Goal: Transaction & Acquisition: Book appointment/travel/reservation

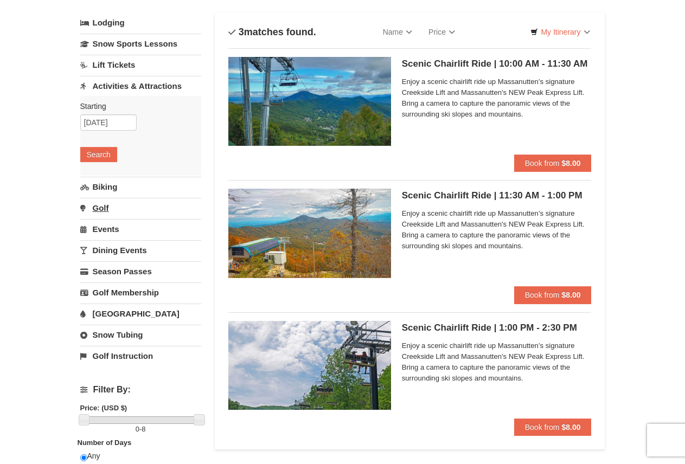
scroll to position [54, 0]
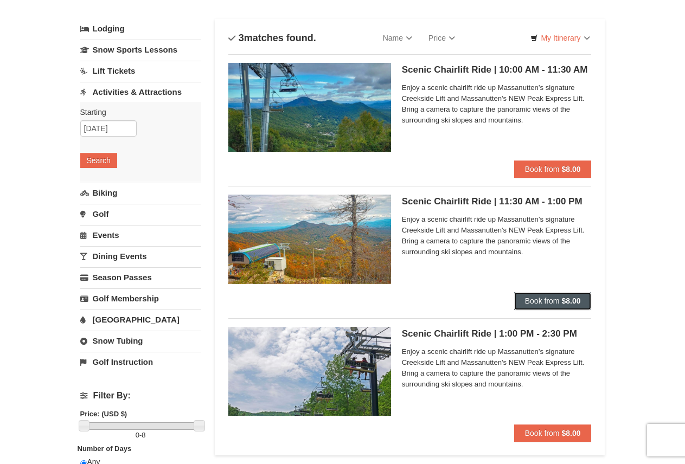
click at [555, 300] on span "Book from" at bounding box center [542, 301] width 35 height 9
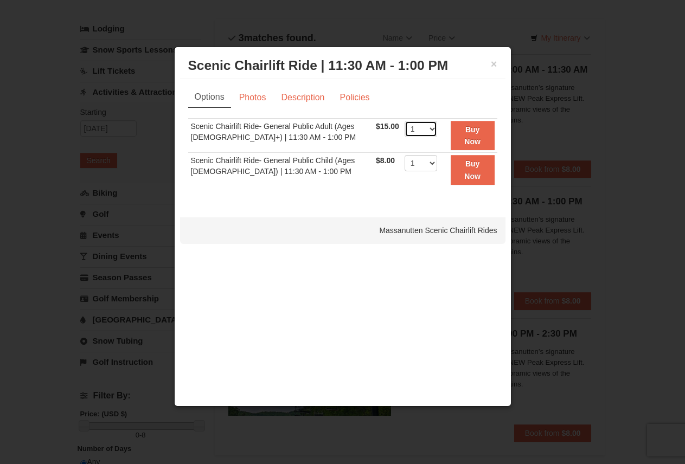
drag, startPoint x: 427, startPoint y: 127, endPoint x: 420, endPoint y: 136, distance: 11.2
click at [427, 127] on select "1 2 3 4 5 6 7 8 9 10 11 12 13 14 15 16 17 18 19 20 21 22" at bounding box center [421, 129] width 33 height 16
select select "2"
click at [405, 121] on select "1 2 3 4 5 6 7 8 9 10 11 12 13 14 15 16 17 18 19 20 21 22" at bounding box center [421, 129] width 33 height 16
click at [429, 163] on select "1 2 3 4 5 6 7 8 9 10 11 12 13 14 15 16 17 18 19 20 21 22" at bounding box center [421, 163] width 33 height 16
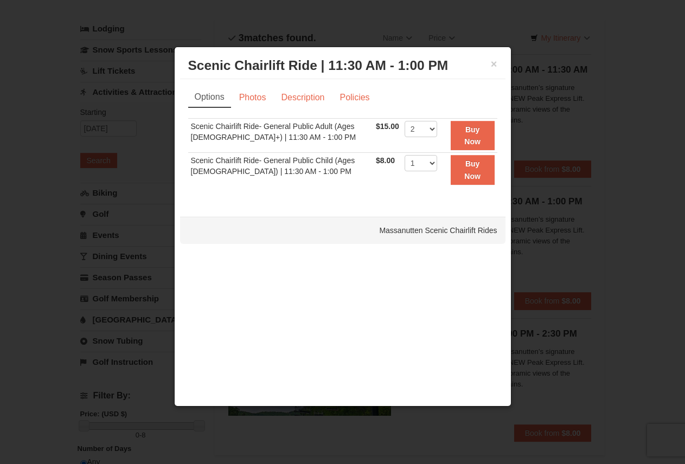
click at [368, 190] on div "Sorry, no matches found. Please remove some filters, or change your dates to fi…" at bounding box center [342, 158] width 309 height 80
click at [470, 134] on button "Buy Now" at bounding box center [473, 136] width 44 height 30
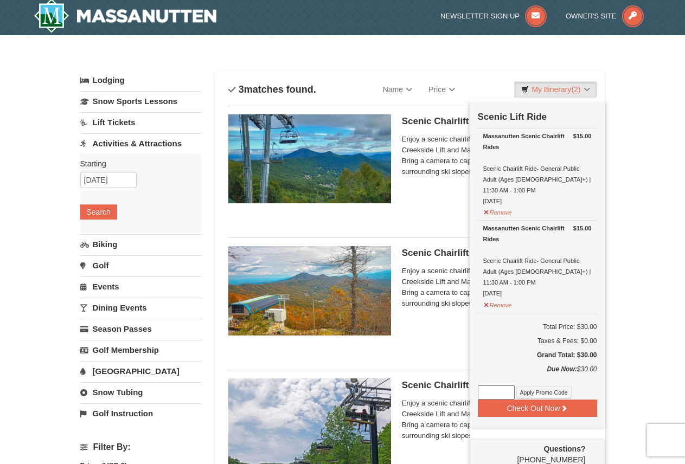
scroll to position [3, 0]
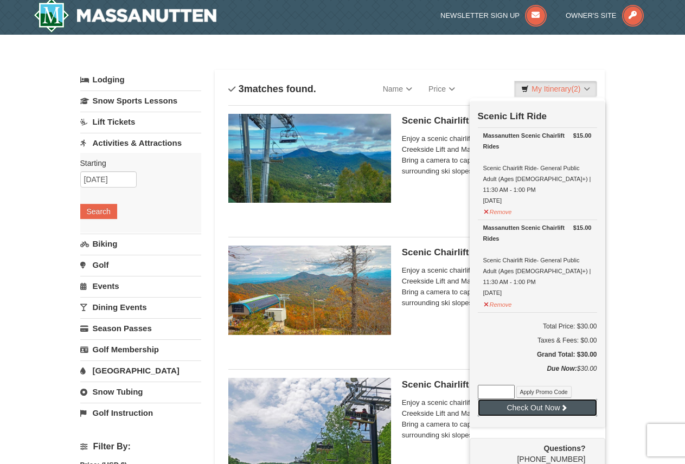
click at [538, 399] on button "Check Out Now" at bounding box center [537, 407] width 119 height 17
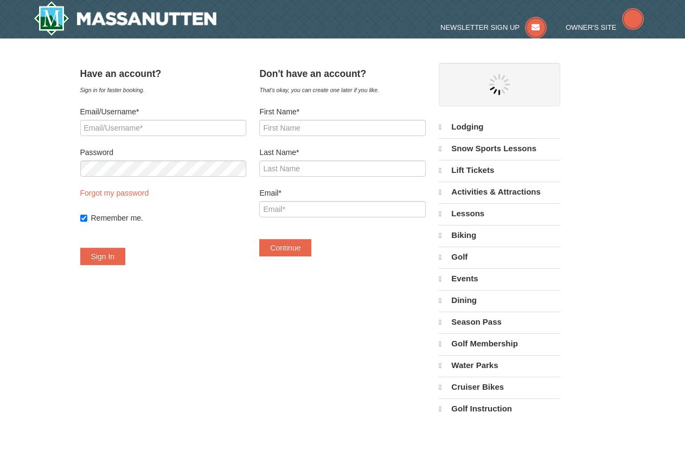
select select "10"
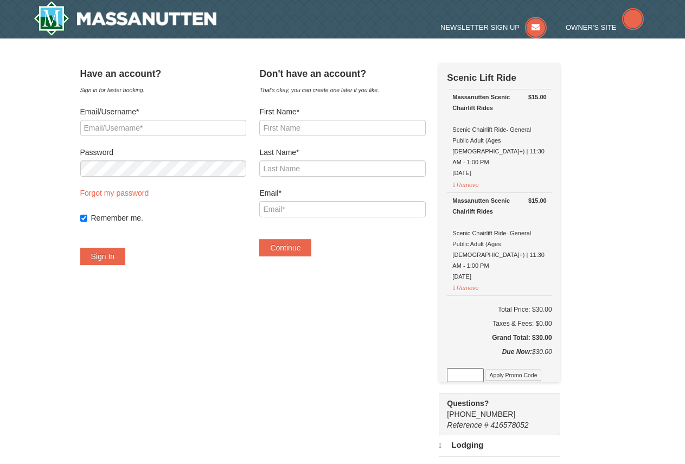
select select "10"
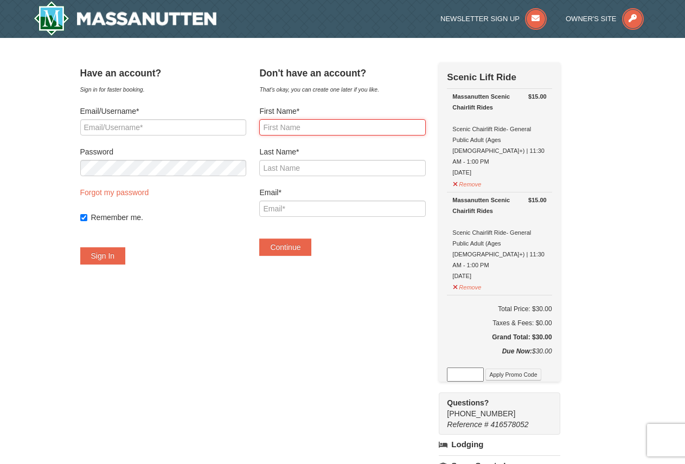
click at [285, 126] on input "First Name*" at bounding box center [342, 127] width 166 height 16
type input "Gregory"
type input "Calkins"
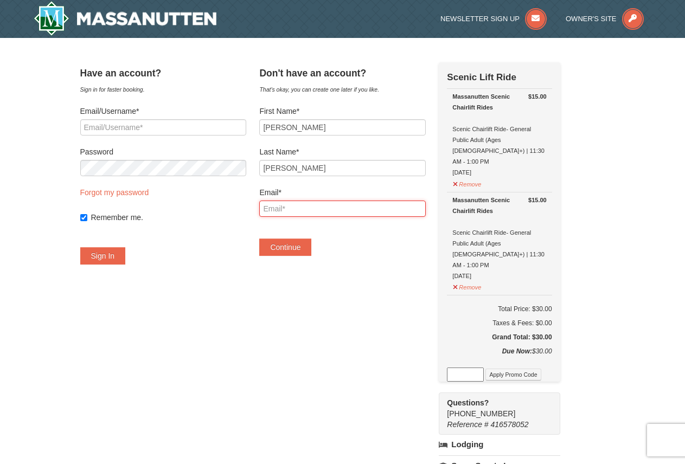
type input "greger2001@gmail.com"
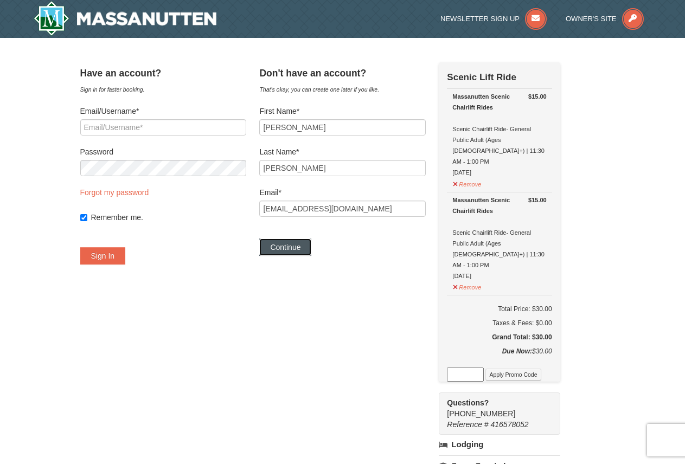
click at [300, 249] on button "Continue" at bounding box center [285, 247] width 52 height 17
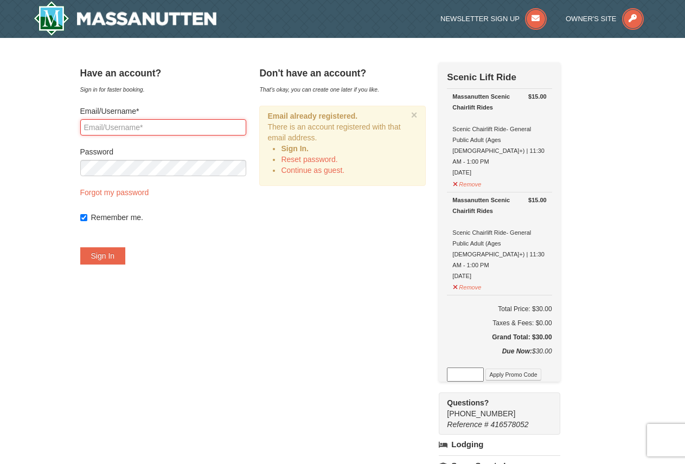
click at [104, 126] on input "Email/Username*" at bounding box center [163, 127] width 166 height 16
type input "greger2001@gmail.com"
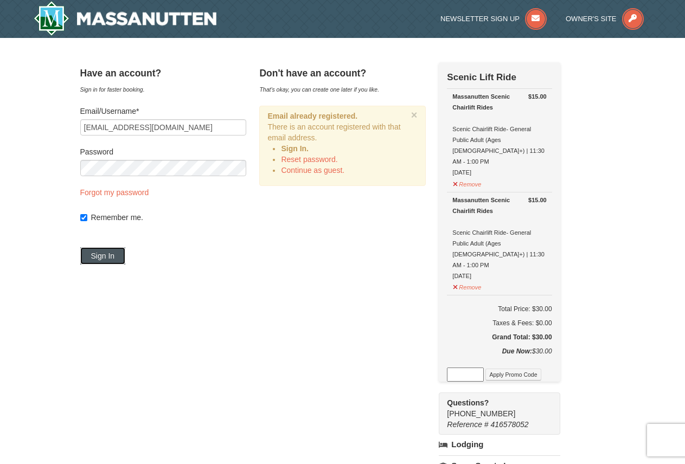
click at [114, 256] on button "Sign In" at bounding box center [103, 255] width 46 height 17
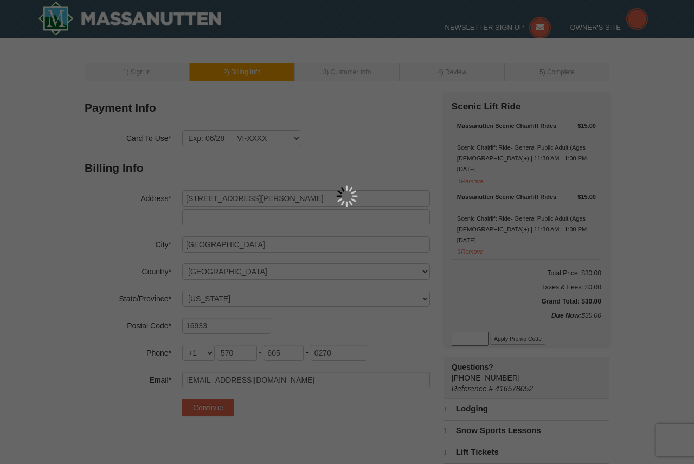
select select "PA"
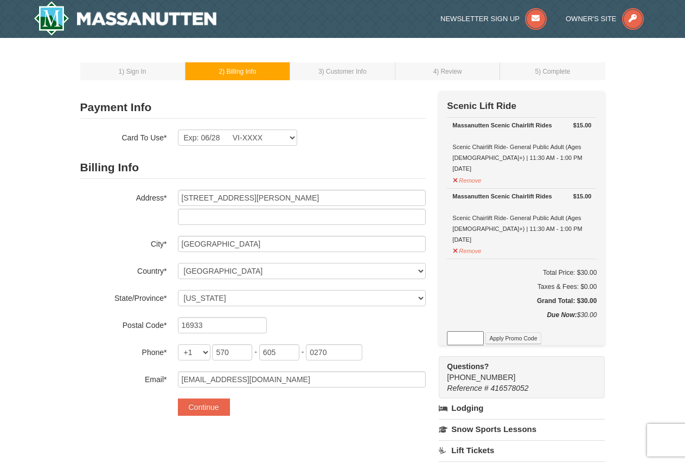
select select "10"
click at [294, 138] on select "Exp: 06/28 VI-XXXX New Card" at bounding box center [237, 138] width 119 height 16
click at [293, 138] on select "Exp: 06/28 VI-XXXX New Card" at bounding box center [237, 138] width 119 height 16
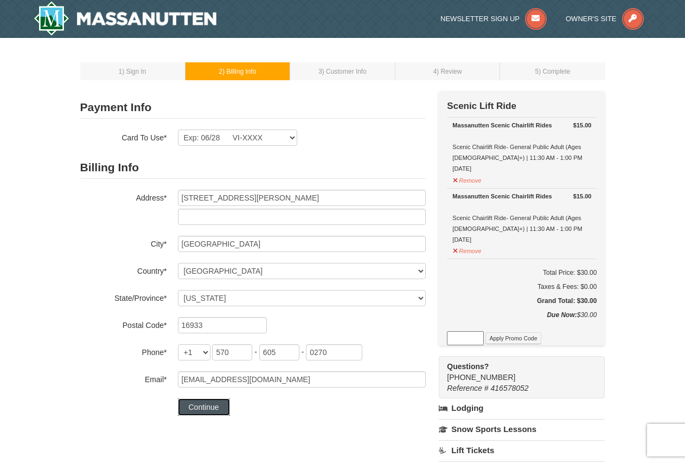
click at [204, 409] on button "Continue" at bounding box center [204, 407] width 52 height 17
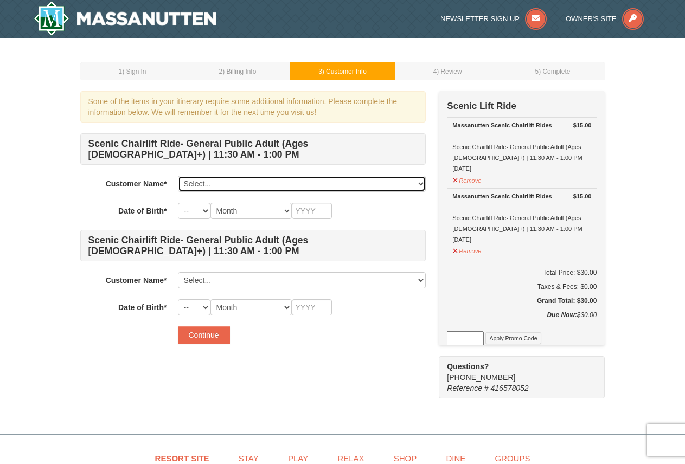
click at [421, 184] on select "Select... Gregory Calkins Add New..." at bounding box center [302, 184] width 248 height 16
select select "25743922"
click at [178, 176] on select "Select... Gregory Calkins Add New..." at bounding box center [302, 184] width 248 height 16
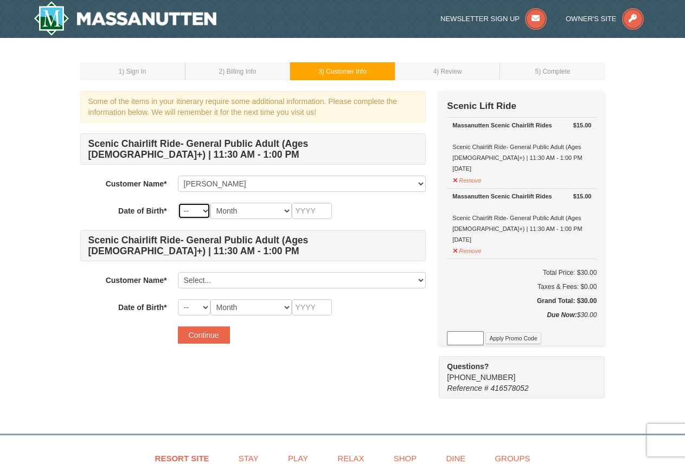
click at [206, 213] on select "-- 01 02 03 04 05 06 07 08 09 10 11 12 13 14 15 16 17 18 19 20 21 22 23 24 25 2…" at bounding box center [194, 211] width 33 height 16
select select "03"
click at [178, 203] on select "-- 01 02 03 04 05 06 07 08 09 10 11 12 13 14 15 16 17 18 19 20 21 22 23 24 25 2…" at bounding box center [194, 211] width 33 height 16
click at [286, 213] on select "Month January February March April May June July August September October Novem…" at bounding box center [250, 211] width 81 height 16
select select "03"
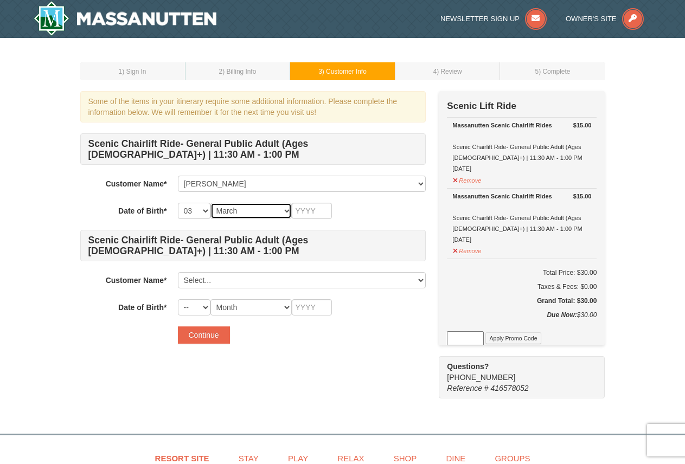
click at [210, 203] on select "Month January February March April May June July August September October Novem…" at bounding box center [250, 211] width 81 height 16
click at [305, 212] on input "text" at bounding box center [312, 211] width 40 height 16
type input "1955"
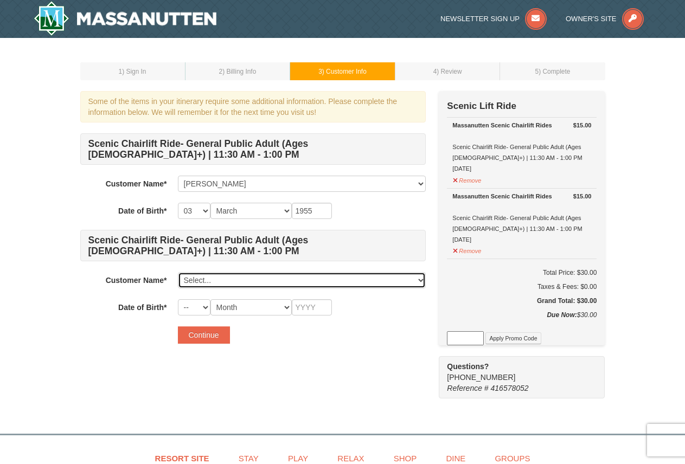
click at [189, 277] on select "Select... Gregory Calkins Add New..." at bounding box center [302, 280] width 248 height 16
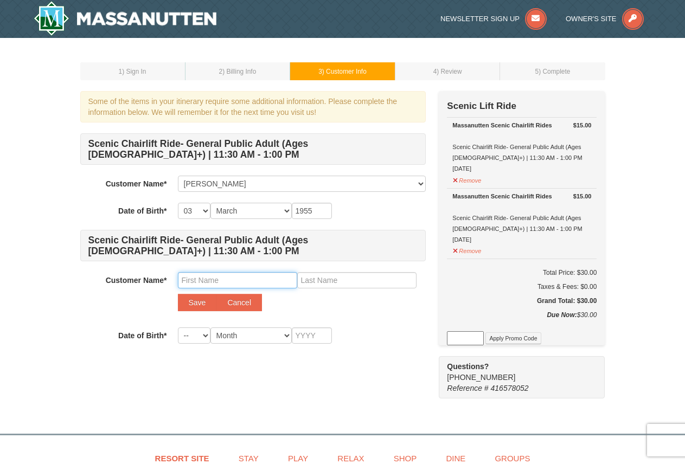
click at [185, 282] on input "text" at bounding box center [237, 280] width 119 height 16
type input "Deborah"
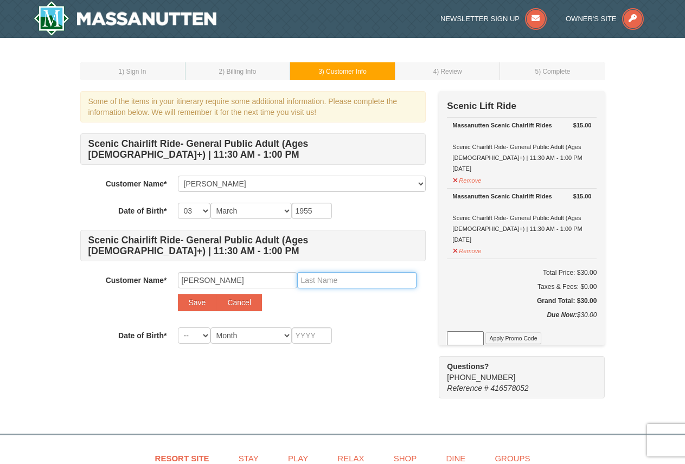
click at [314, 281] on input "text" at bounding box center [356, 280] width 119 height 16
type input "Calkins"
click at [198, 303] on button "Save" at bounding box center [197, 302] width 39 height 17
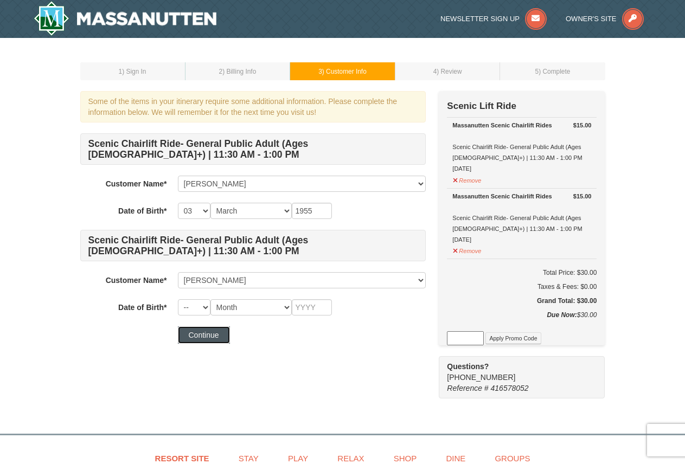
click at [204, 335] on button "Continue" at bounding box center [204, 334] width 52 height 17
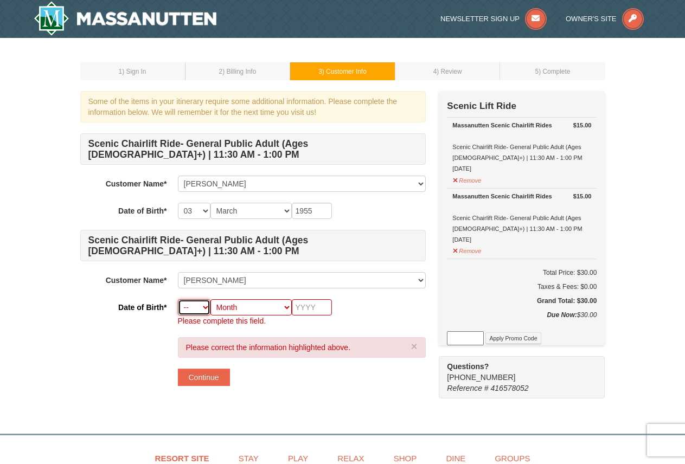
click at [206, 310] on select "-- 01 02 03 04 05 06 07 08 09 10 11 12 13 14 15 16 17 18 19 20 21 22 23 24 25 2…" at bounding box center [194, 307] width 33 height 16
select select "01"
click at [178, 299] on select "-- 01 02 03 04 05 06 07 08 09 10 11 12 13 14 15 16 17 18 19 20 21 22 23 24 25 2…" at bounding box center [194, 307] width 33 height 16
click at [288, 308] on select "Month January February March April May June July August September October Novem…" at bounding box center [250, 307] width 81 height 16
select select "07"
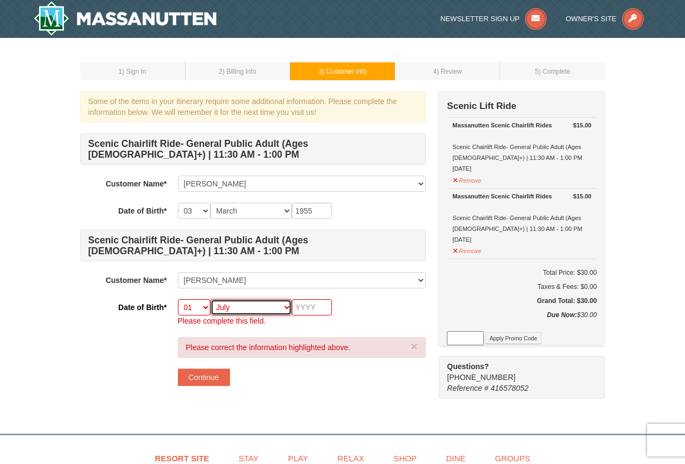
click at [210, 299] on select "Month January February March April May June July August September October Novem…" at bounding box center [250, 307] width 81 height 16
click at [306, 306] on input "text" at bounding box center [312, 307] width 40 height 16
type input "1954"
click at [199, 377] on button "Continue" at bounding box center [204, 377] width 52 height 17
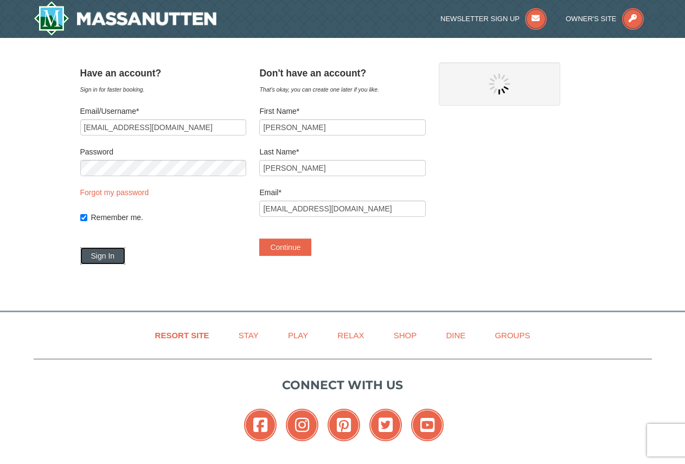
click at [120, 256] on button "Sign In" at bounding box center [103, 255] width 46 height 17
